Goal: Obtain resource: Download file/media

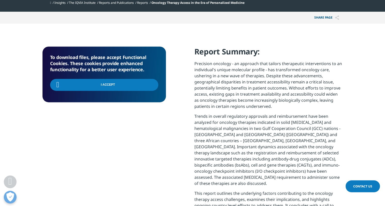
scroll to position [499, 300]
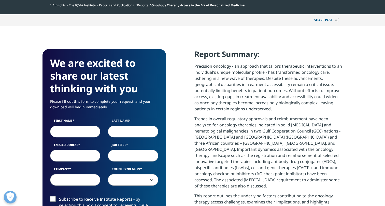
scroll to position [499, 300]
click at [71, 131] on input "First Name" at bounding box center [75, 132] width 50 height 12
type input "Cynthia"
click at [146, 131] on input "DEvereux" at bounding box center [133, 132] width 50 height 12
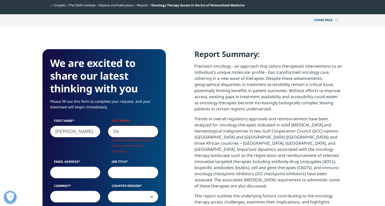
scroll to position [281, 123]
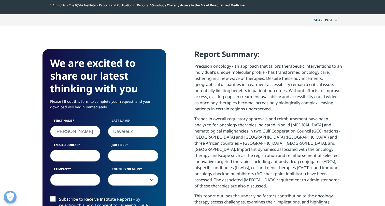
type input "Devereux"
click at [58, 157] on input "Email Address" at bounding box center [75, 156] width 50 height 12
type input "cynthia.devereux@deciphera.com"
type input "Deciphera, an ONO company"
select select "[GEOGRAPHIC_DATA]"
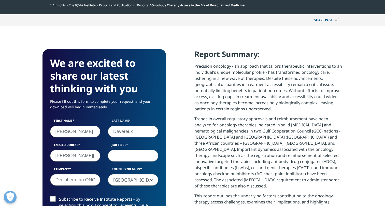
click at [123, 157] on input "Job Title" at bounding box center [133, 156] width 50 height 12
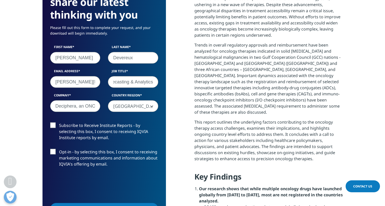
scroll to position [277, 0]
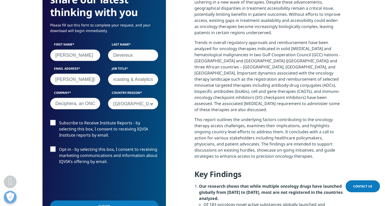
type input "Director, Forecasting & Analytics"
click at [54, 124] on label "Subscribe to Receive Institute Reports - by selecting this box, I consent to re…" at bounding box center [104, 130] width 108 height 21
click at [59, 120] on input "Subscribe to Receive Institute Reports - by selecting this box, I consent to re…" at bounding box center [59, 120] width 0 height 0
click at [50, 151] on label "Opt-in - by selecting this box, I consent to receiving marketing communications…" at bounding box center [104, 156] width 108 height 21
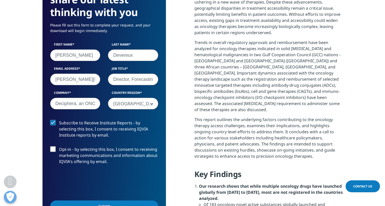
click at [59, 146] on input "Opt-in - by selecting this box, I consent to receiving marketing communications…" at bounding box center [59, 146] width 0 height 0
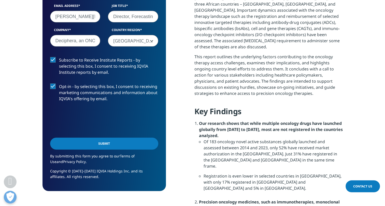
scroll to position [353, 0]
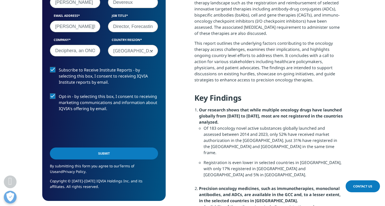
click at [109, 155] on input "Submit" at bounding box center [104, 153] width 108 height 12
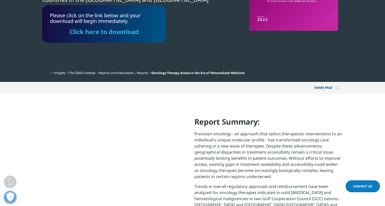
scroll to position [129, 0]
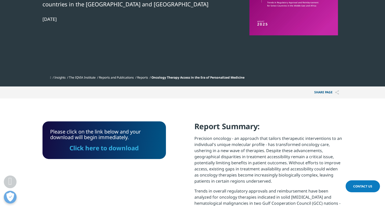
click at [115, 150] on link "Click here to download" at bounding box center [103, 148] width 69 height 8
